Goal: Task Accomplishment & Management: Use online tool/utility

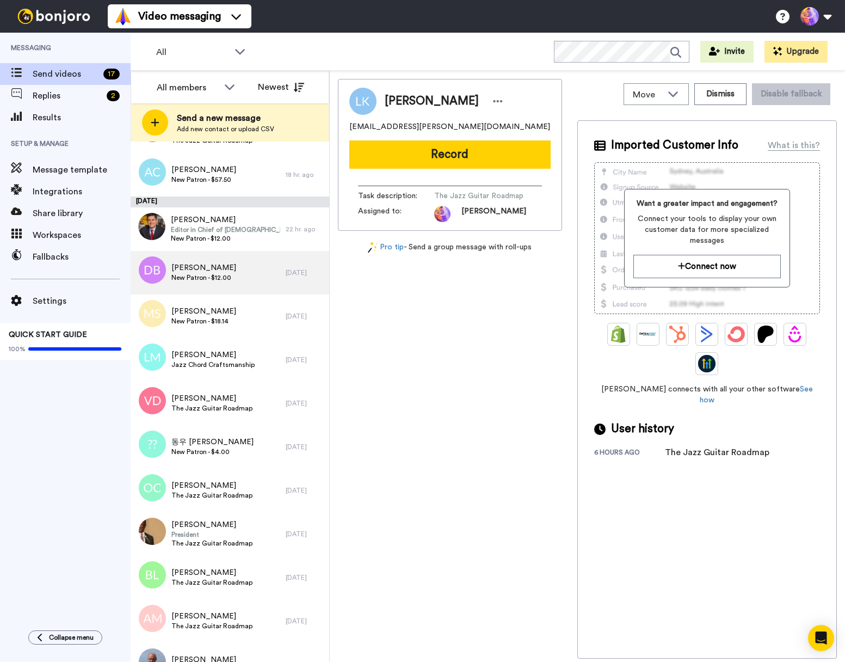
scroll to position [242, 0]
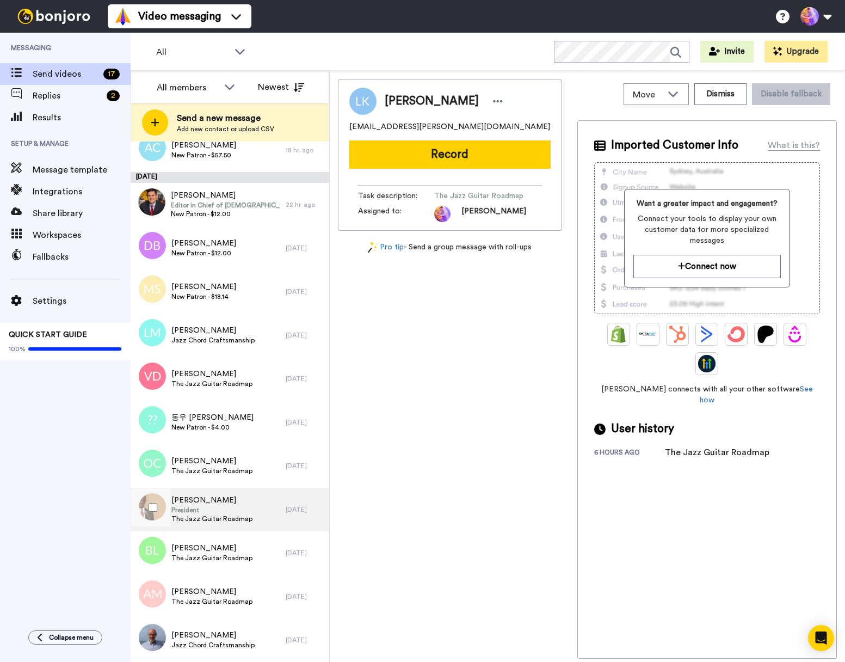
click at [222, 519] on span "The Jazz Guitar Roadmap" at bounding box center [211, 518] width 81 height 9
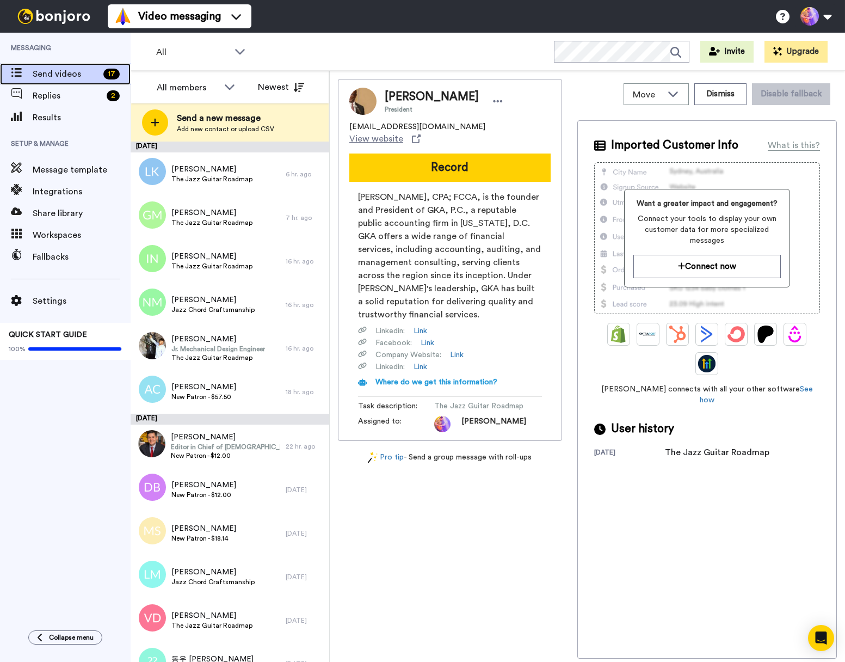
click at [76, 72] on span "Send videos" at bounding box center [66, 73] width 66 height 13
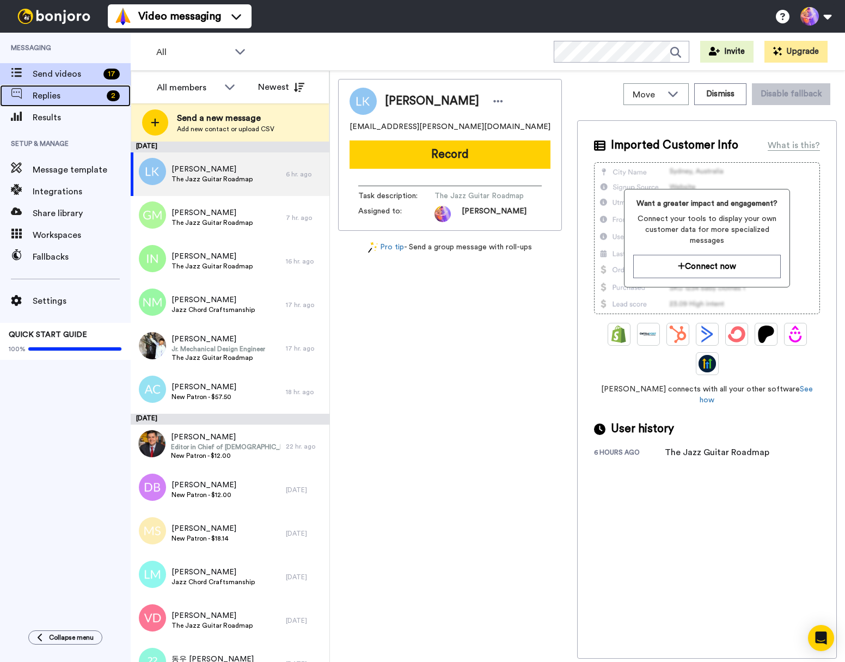
click at [75, 96] on span "Replies" at bounding box center [68, 95] width 70 height 13
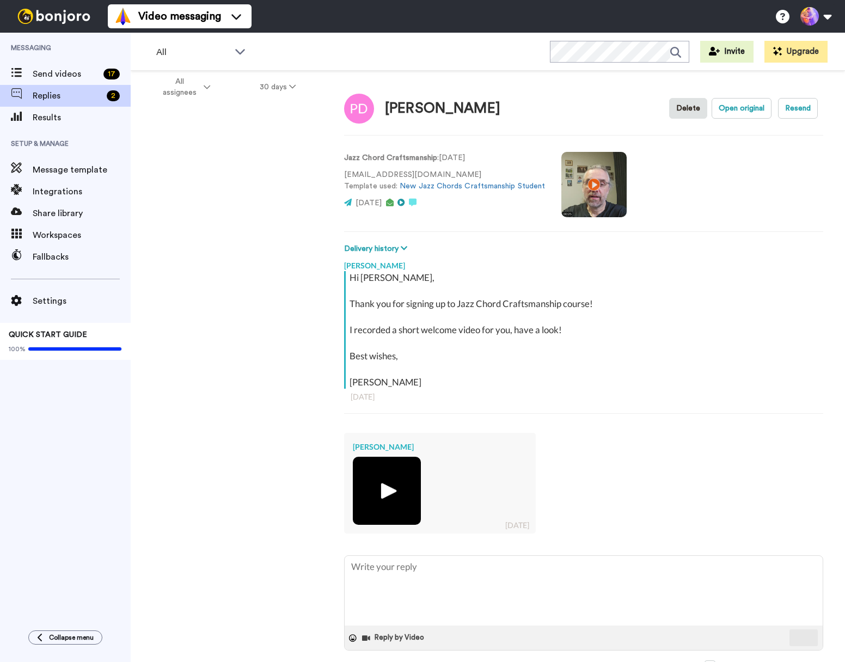
type textarea "x"
